Goal: Task Accomplishment & Management: Manage account settings

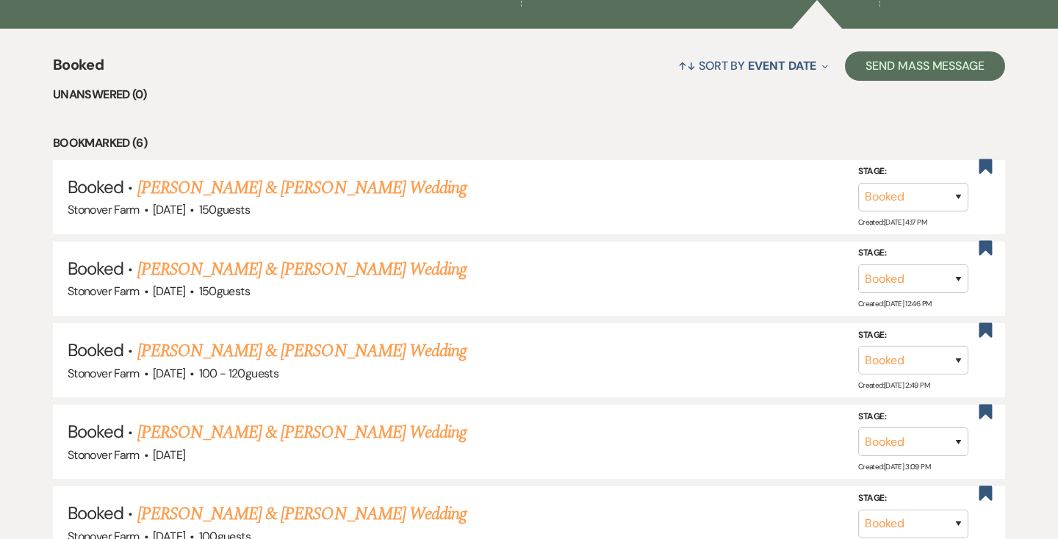
scroll to position [544, 0]
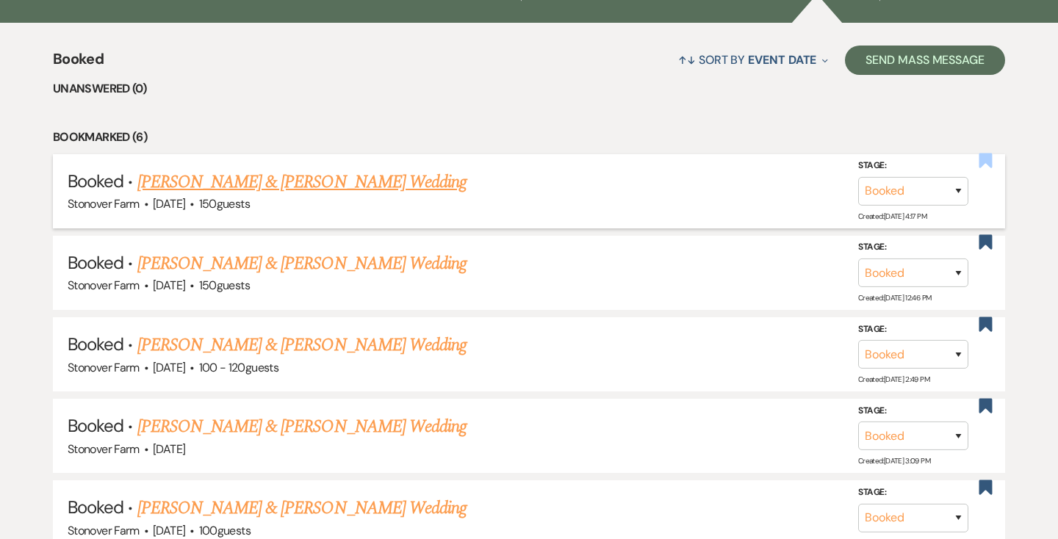
click at [981, 162] on use "button" at bounding box center [985, 161] width 13 height 15
click at [350, 183] on link "[PERSON_NAME] & [PERSON_NAME] Wedding" at bounding box center [301, 182] width 329 height 26
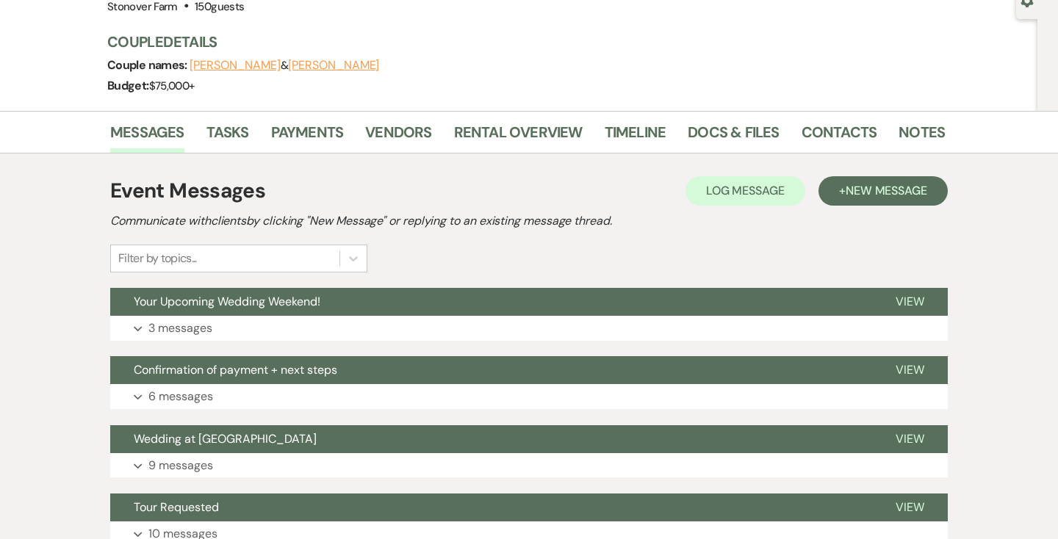
scroll to position [275, 0]
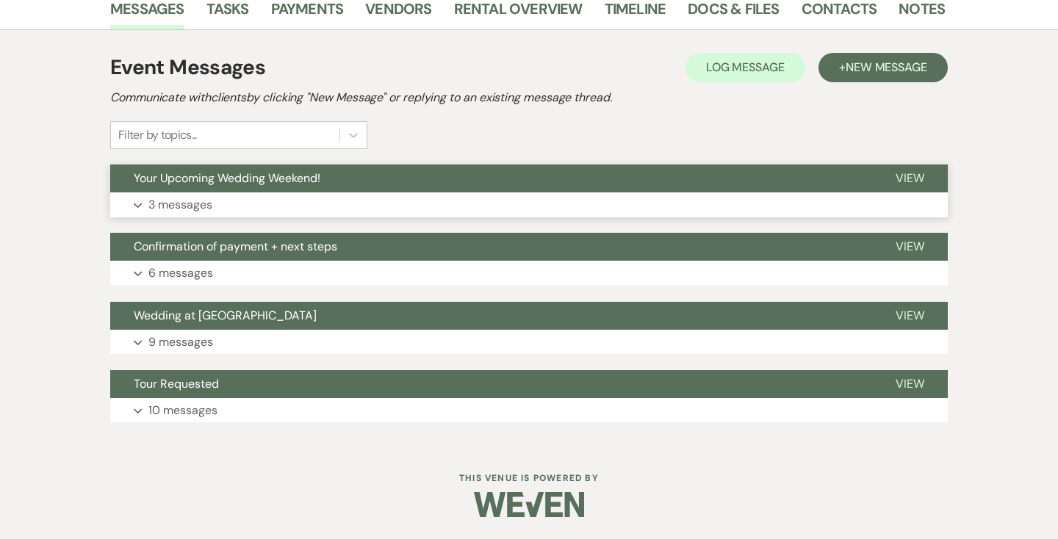
click at [203, 202] on p "3 messages" at bounding box center [180, 204] width 64 height 19
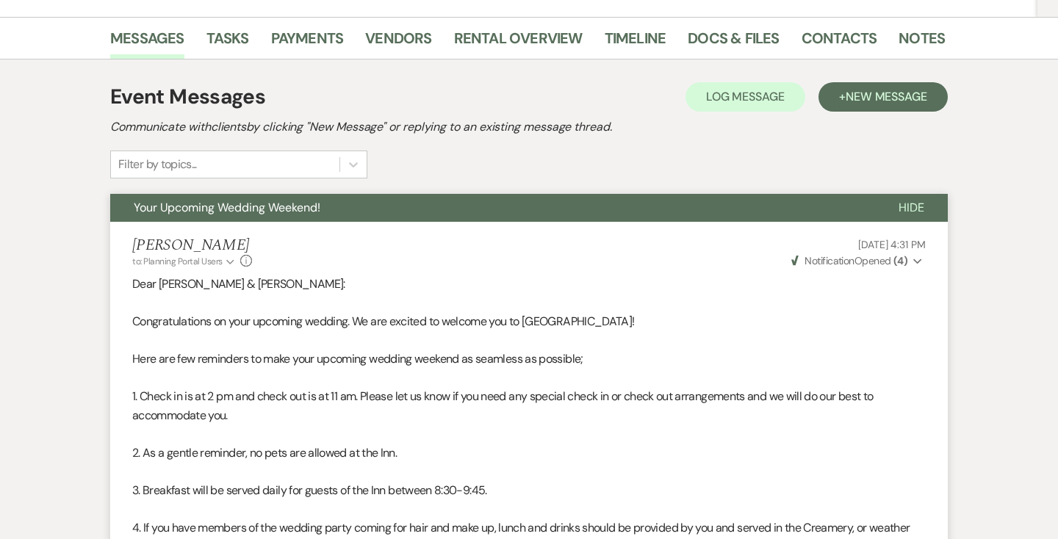
scroll to position [0, 0]
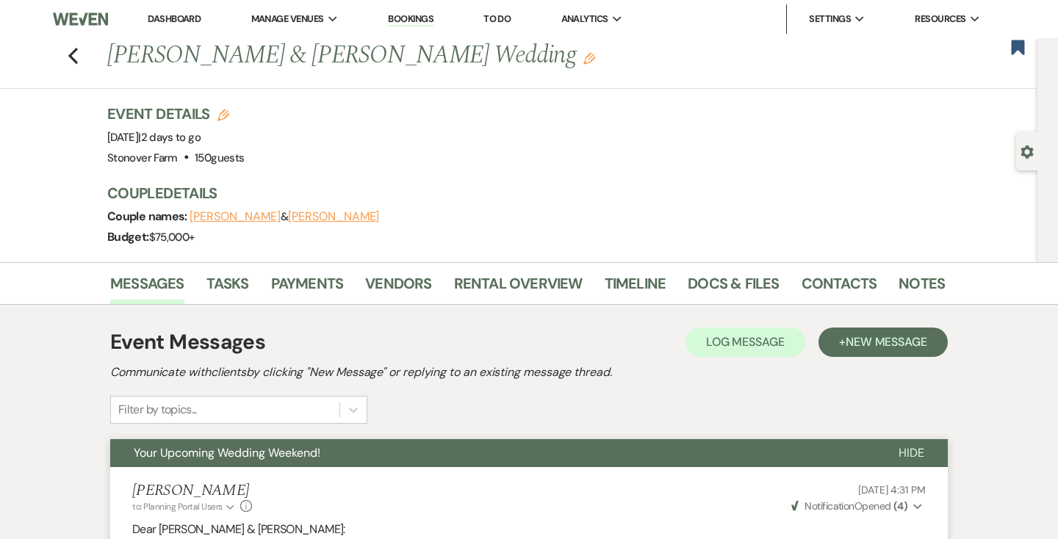
click at [176, 15] on link "Dashboard" at bounding box center [174, 18] width 53 height 12
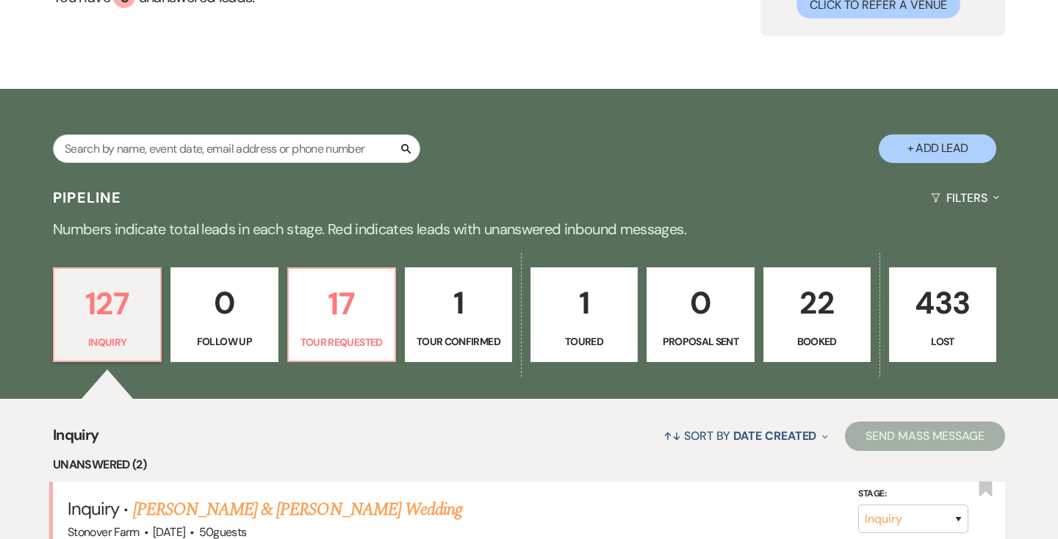
scroll to position [199, 0]
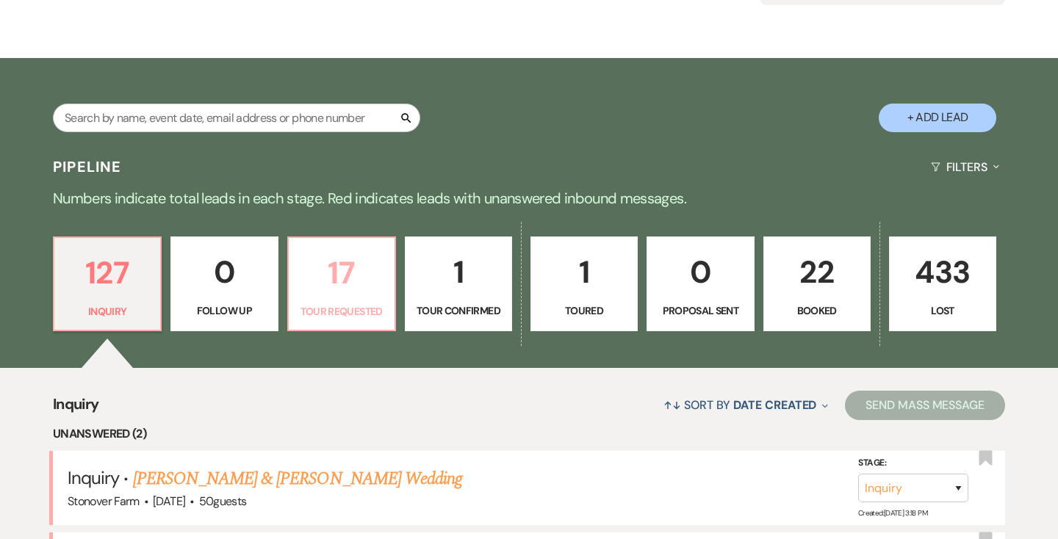
click at [355, 276] on p "17" at bounding box center [341, 272] width 88 height 49
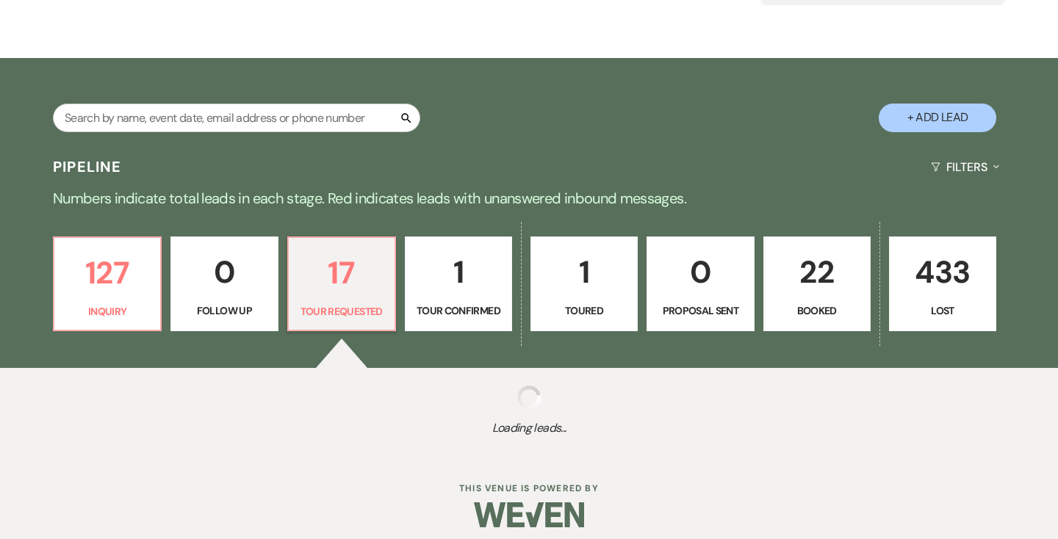
select select "2"
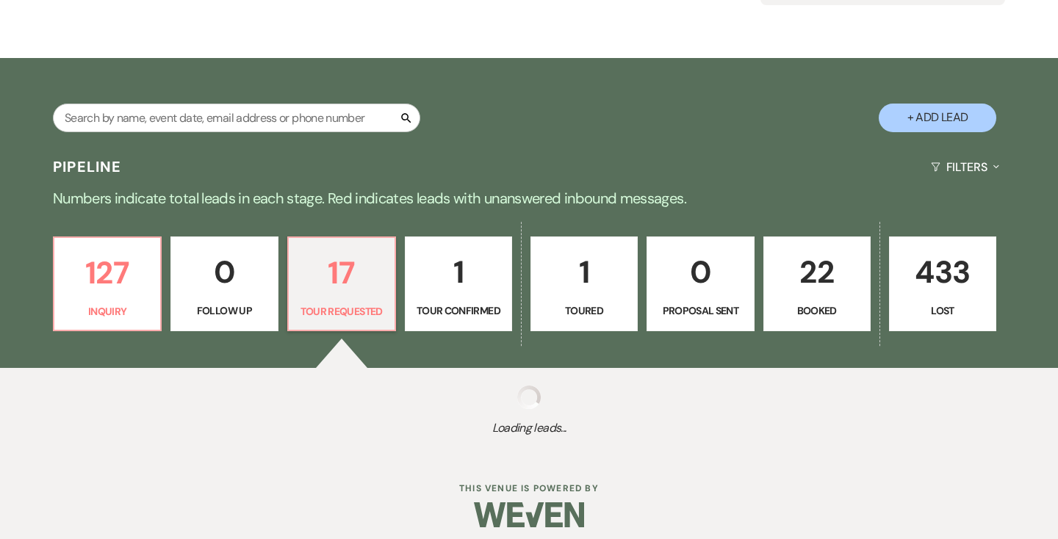
select select "2"
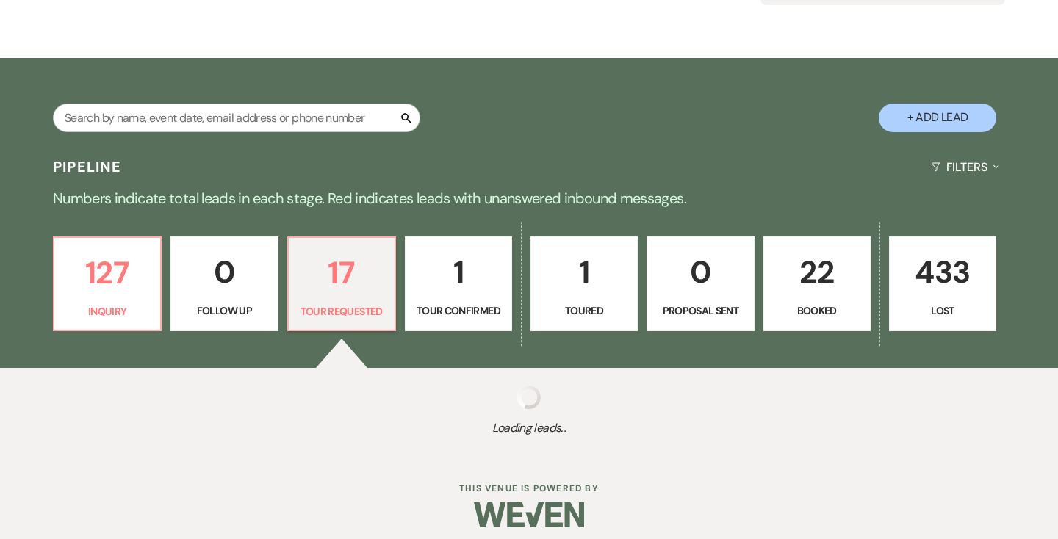
select select "2"
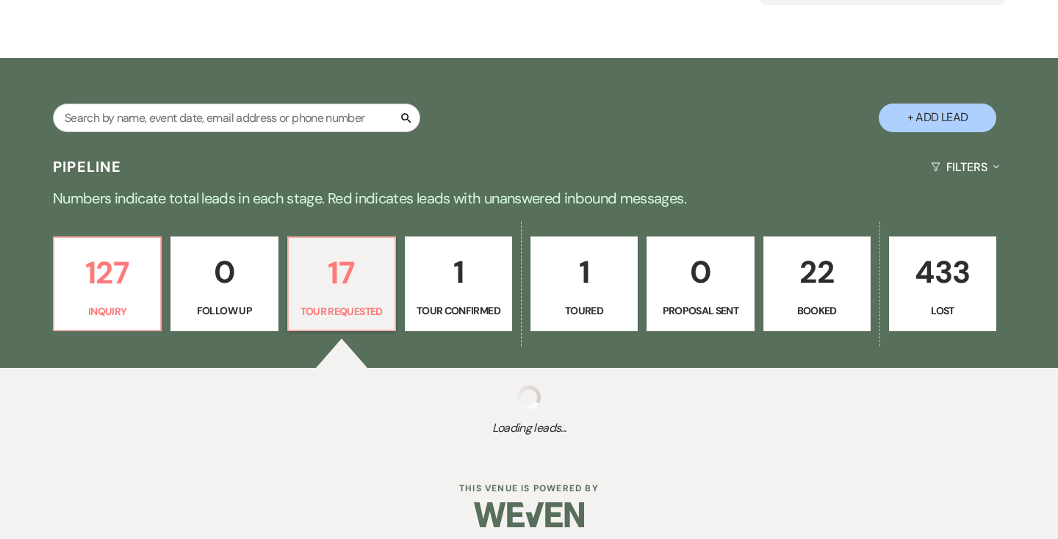
select select "2"
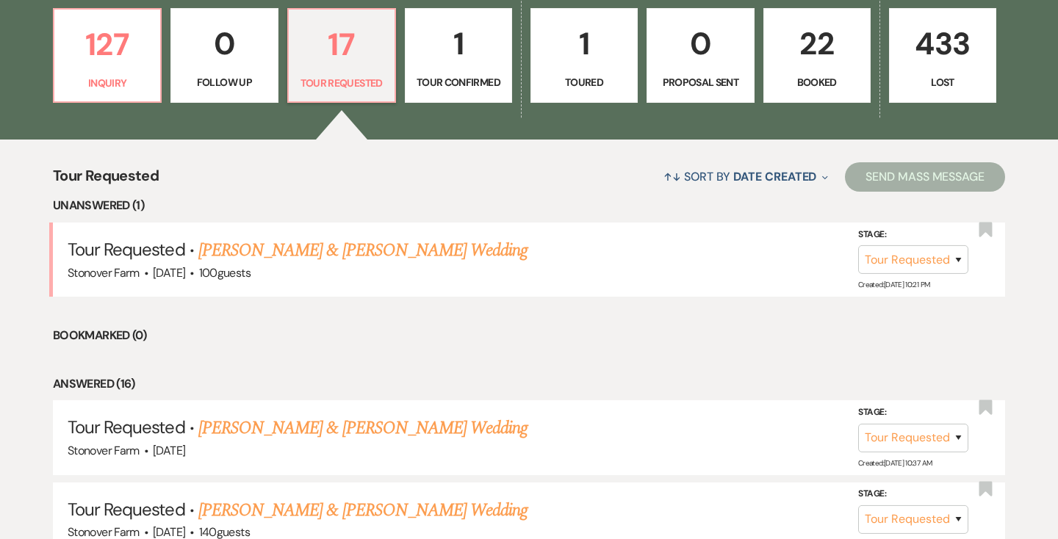
scroll to position [430, 0]
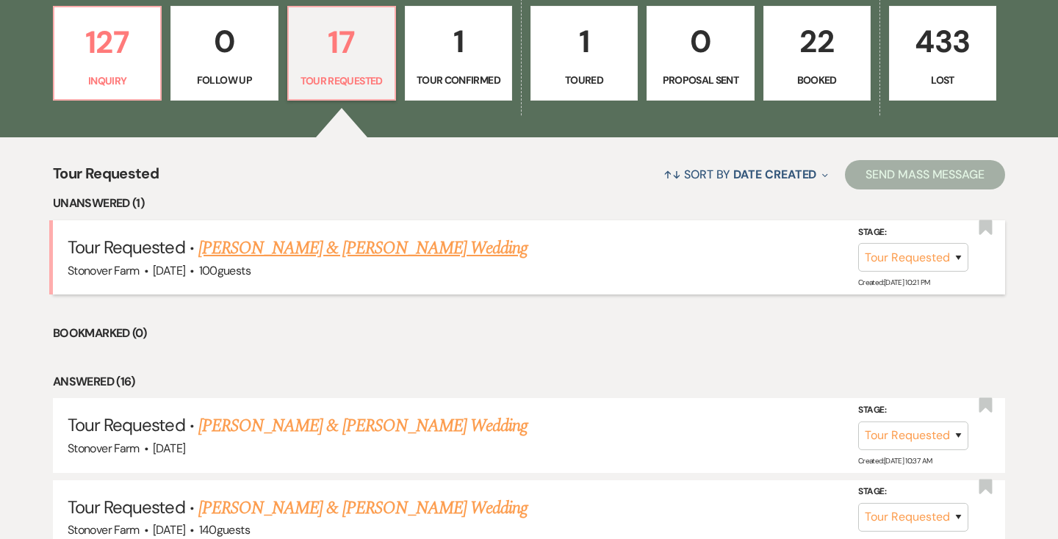
click at [364, 249] on link "[PERSON_NAME] & [PERSON_NAME] Wedding" at bounding box center [362, 248] width 329 height 26
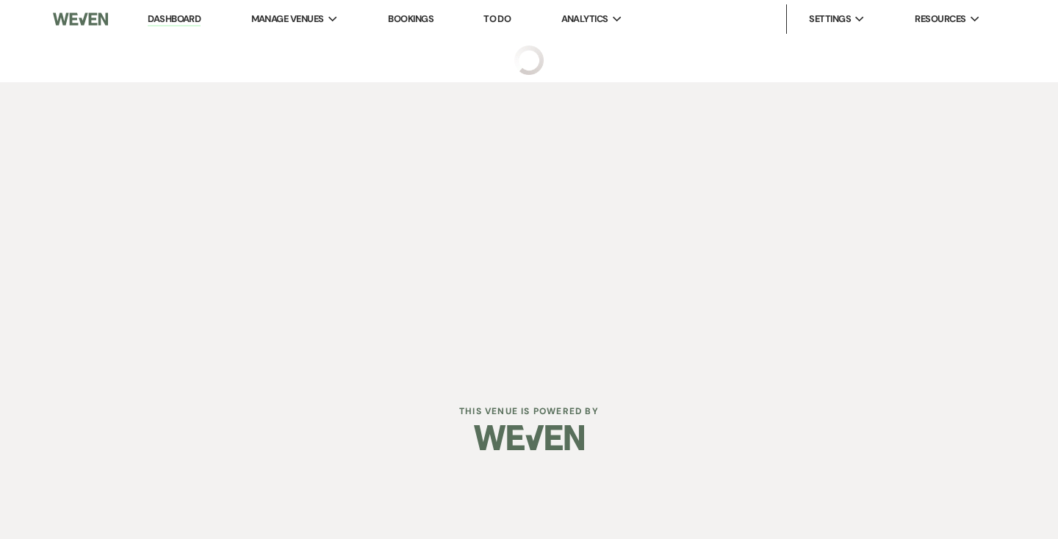
select select "2"
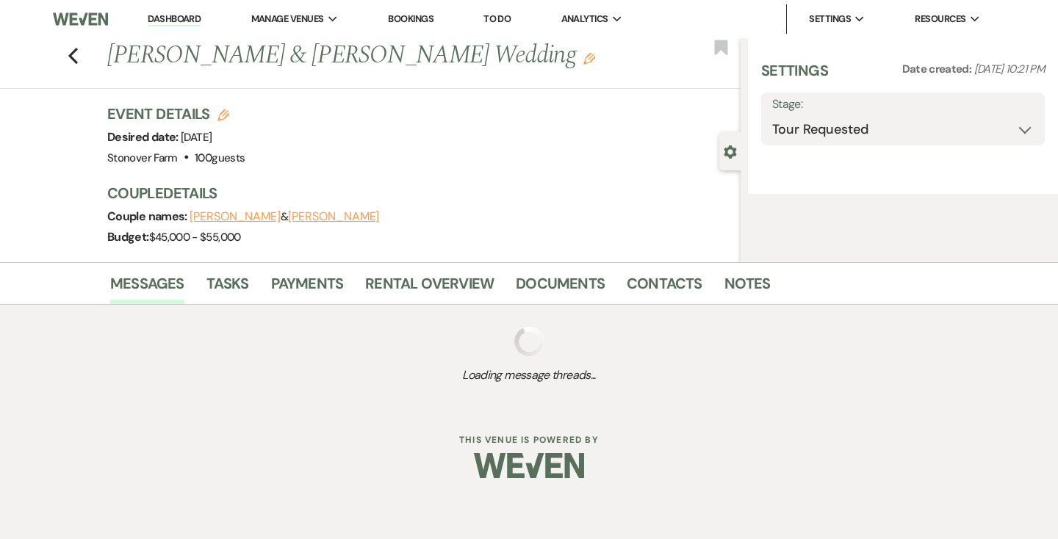
select select "5"
